Goal: Obtain resource: Obtain resource

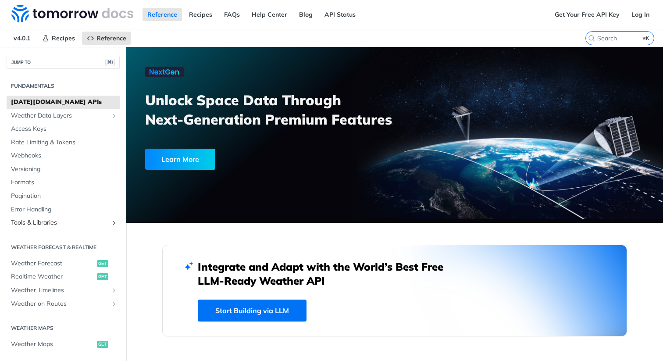
scroll to position [222, 0]
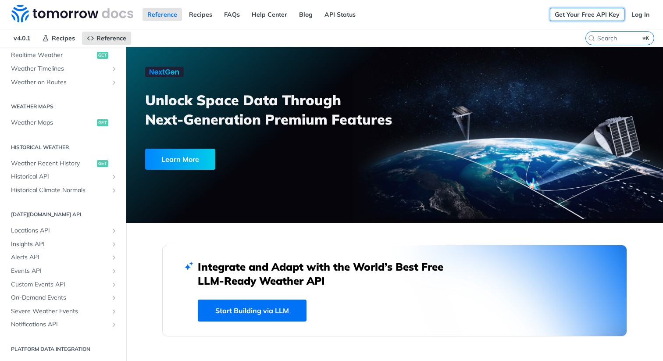
click at [578, 14] on link "Get Your Free API Key" at bounding box center [587, 14] width 75 height 13
